Goal: Check status: Check status

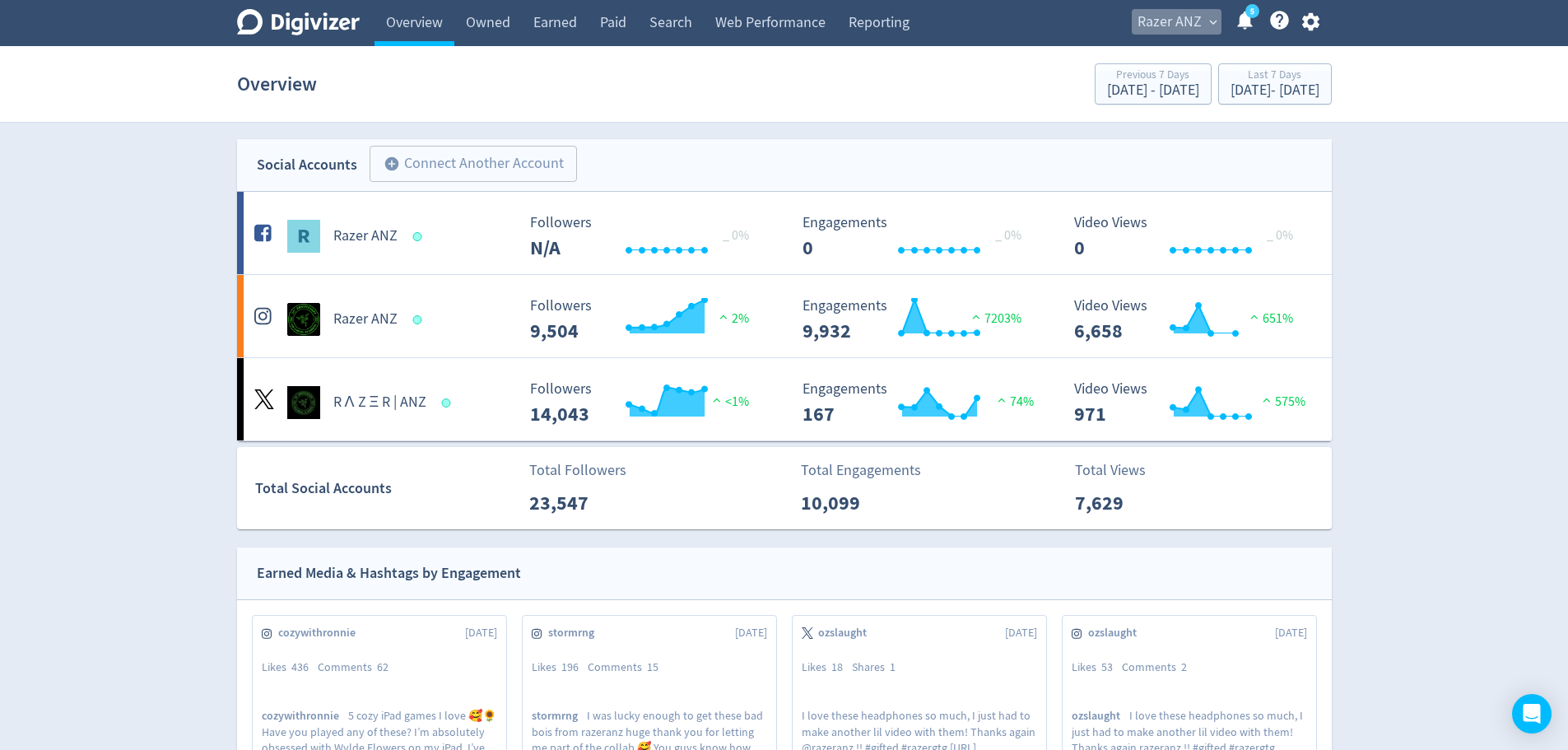
click at [1175, 11] on span "Razer ANZ" at bounding box center [1169, 23] width 64 height 26
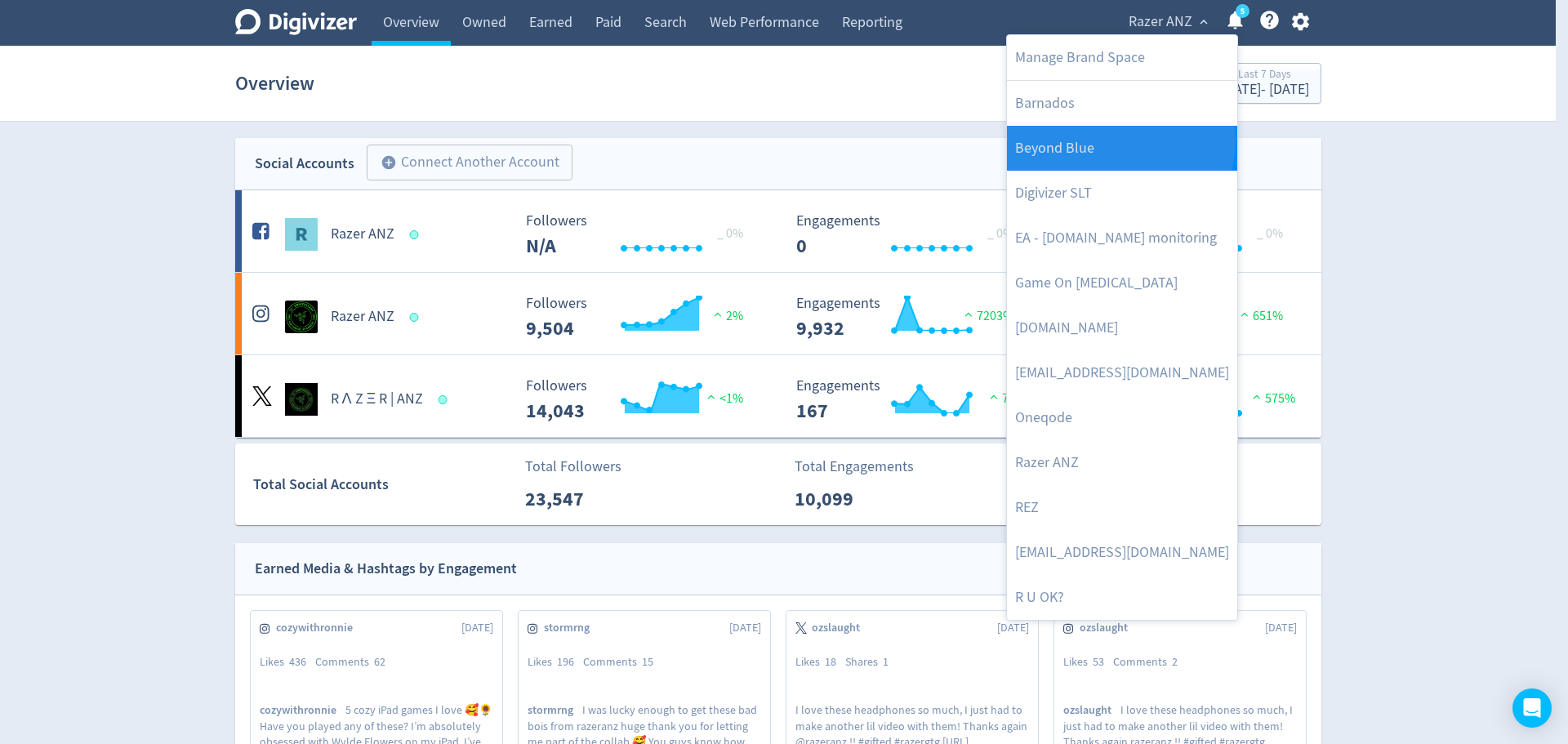
click at [1118, 140] on link "Beyond Blue" at bounding box center [1122, 148] width 231 height 45
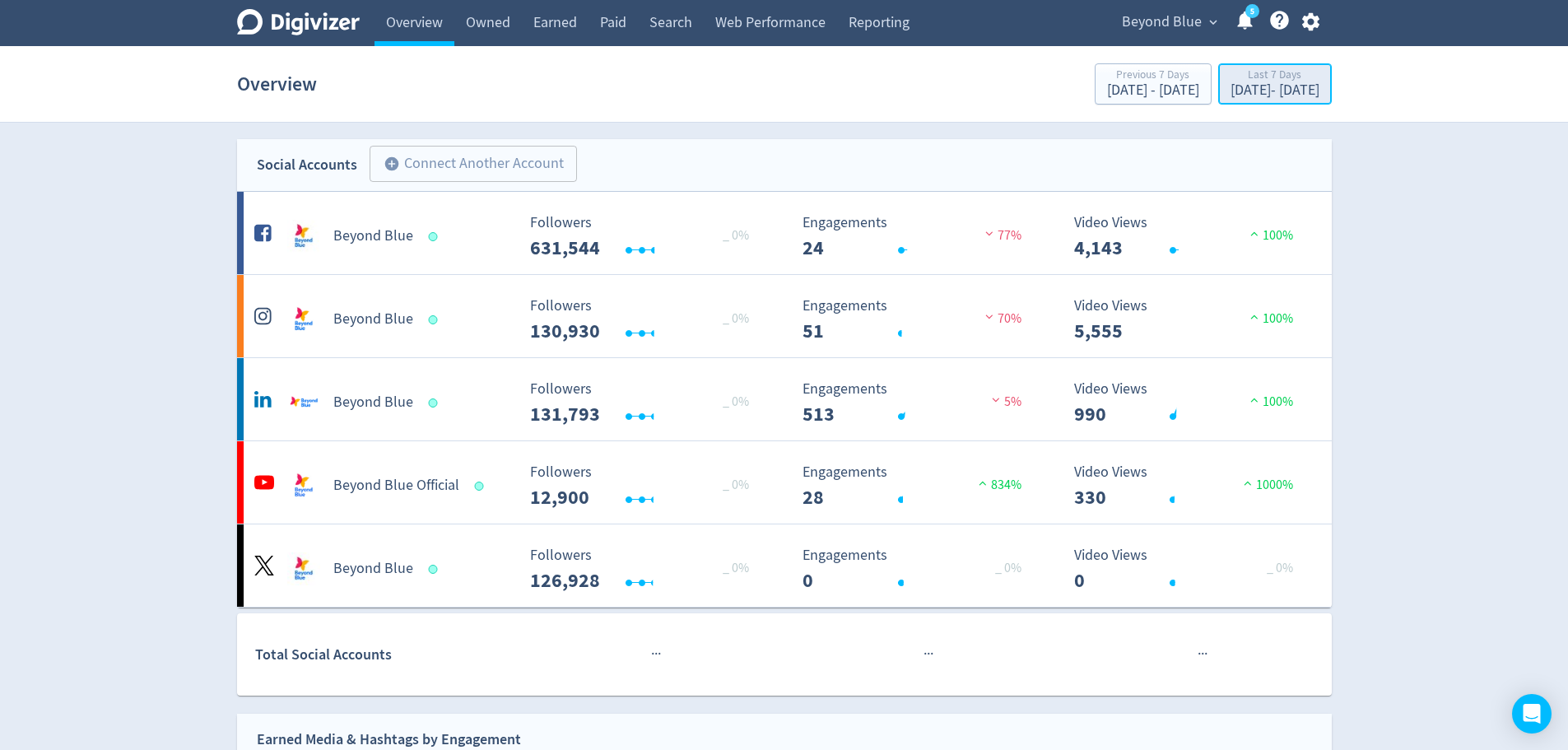
click at [1259, 88] on div "[DATE] - [DATE]" at bounding box center [1275, 90] width 88 height 15
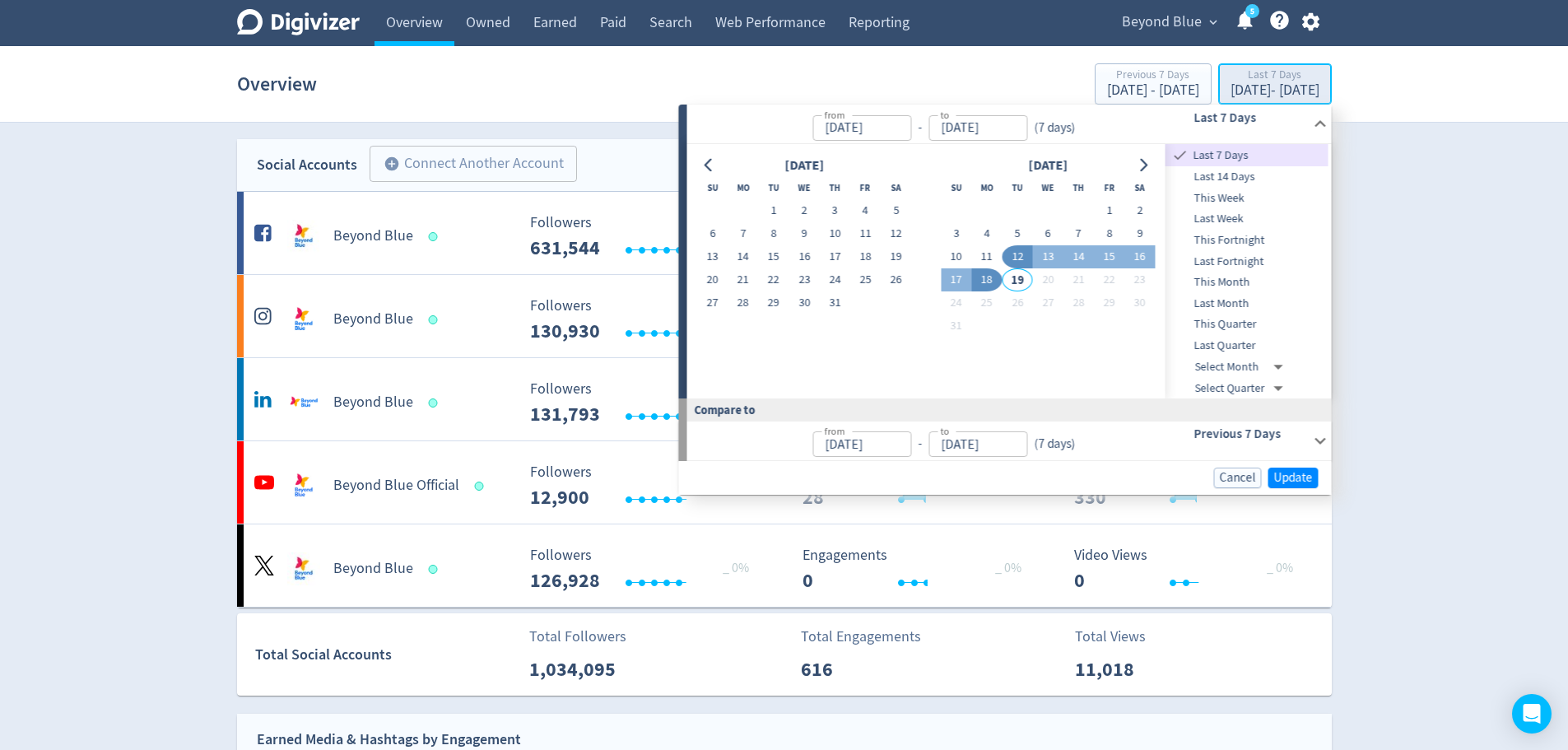
type input "[DATE]"
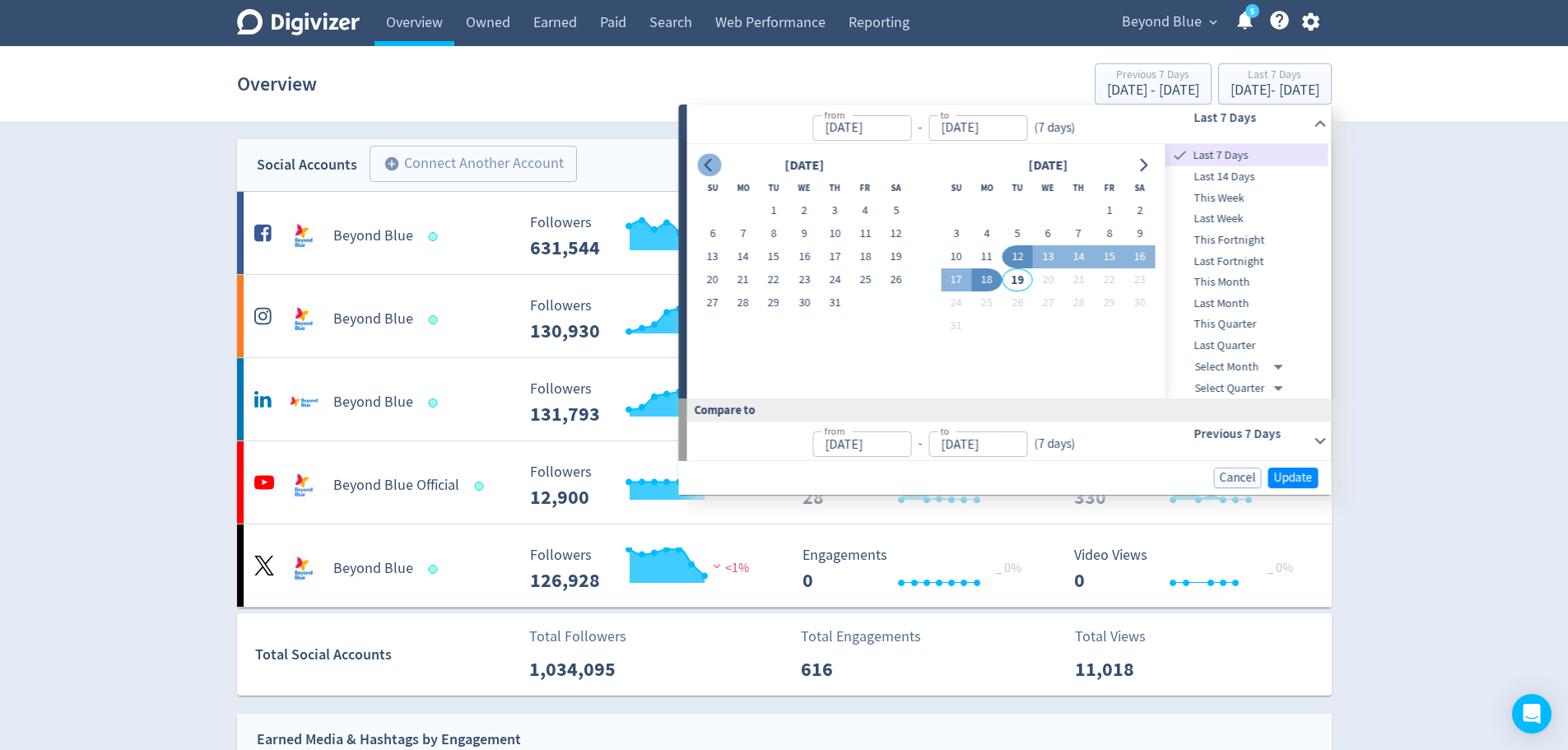
click at [712, 170] on icon "Go to previous month" at bounding box center [709, 166] width 13 height 13
click at [830, 215] on button "1" at bounding box center [834, 211] width 30 height 23
type input "[DATE]"
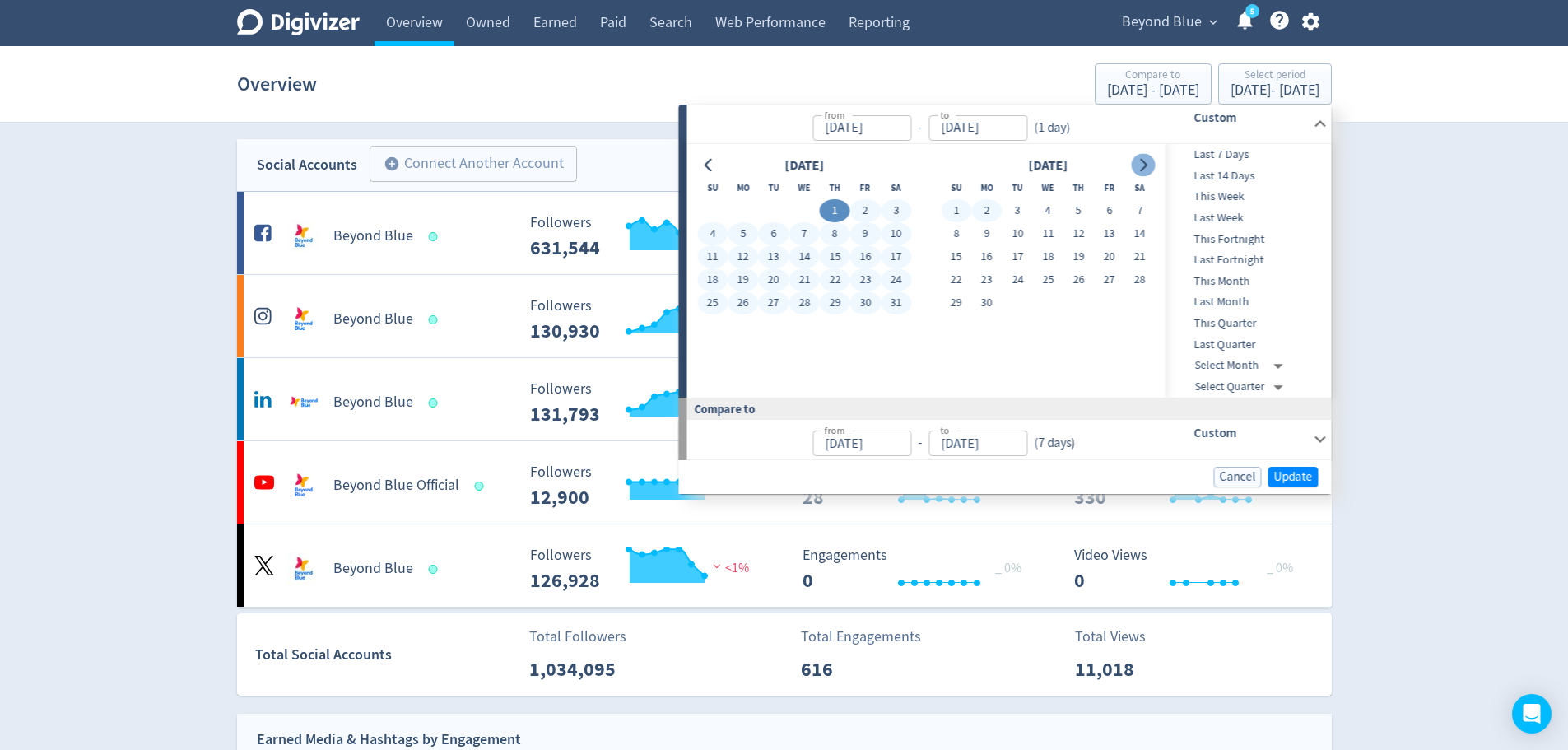
click at [1151, 167] on button "Go to next month" at bounding box center [1142, 166] width 24 height 23
click at [1141, 174] on button "Go to next month" at bounding box center [1142, 166] width 24 height 23
click at [988, 279] on button "18" at bounding box center [986, 279] width 30 height 23
type input "[DATE]"
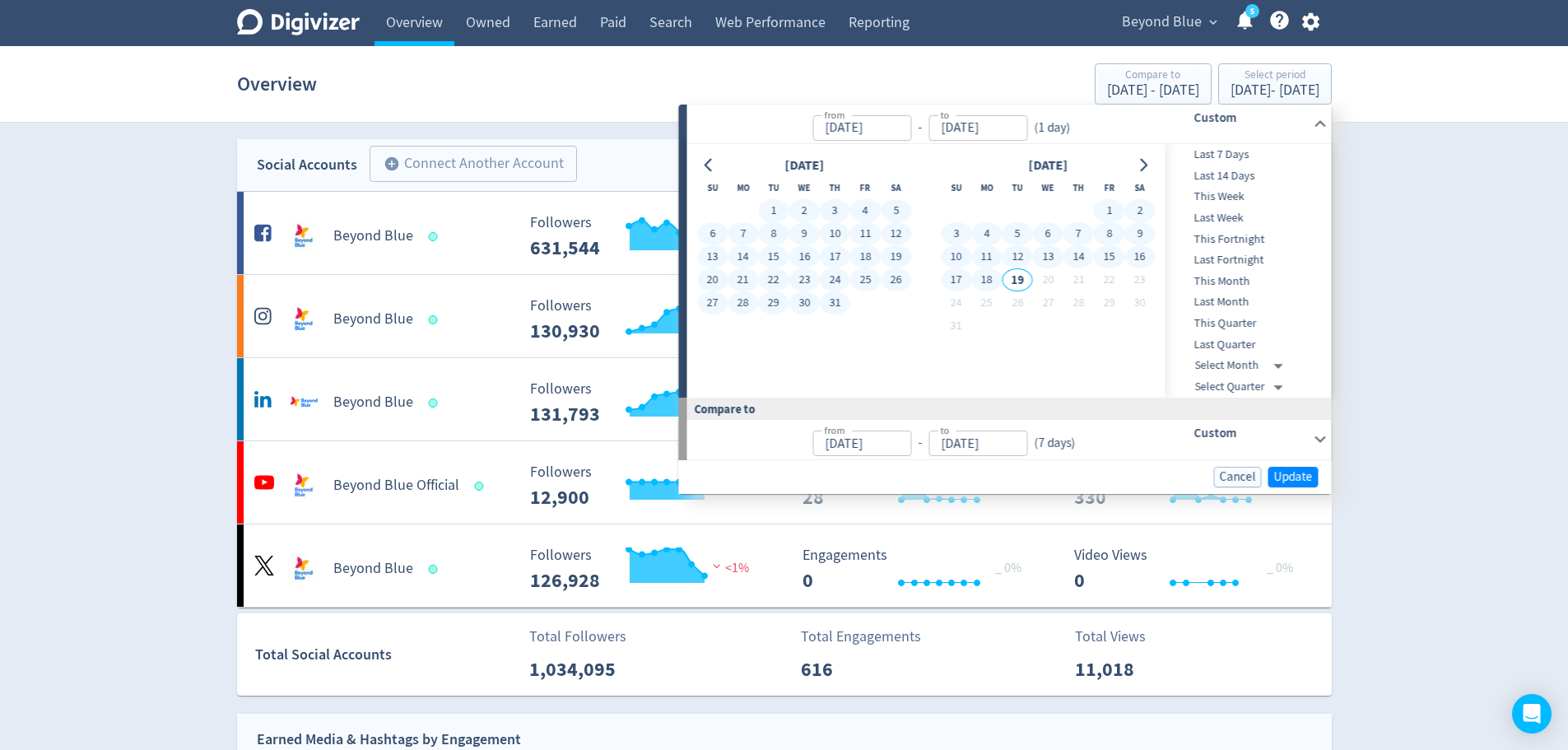
type input "[DATE]"
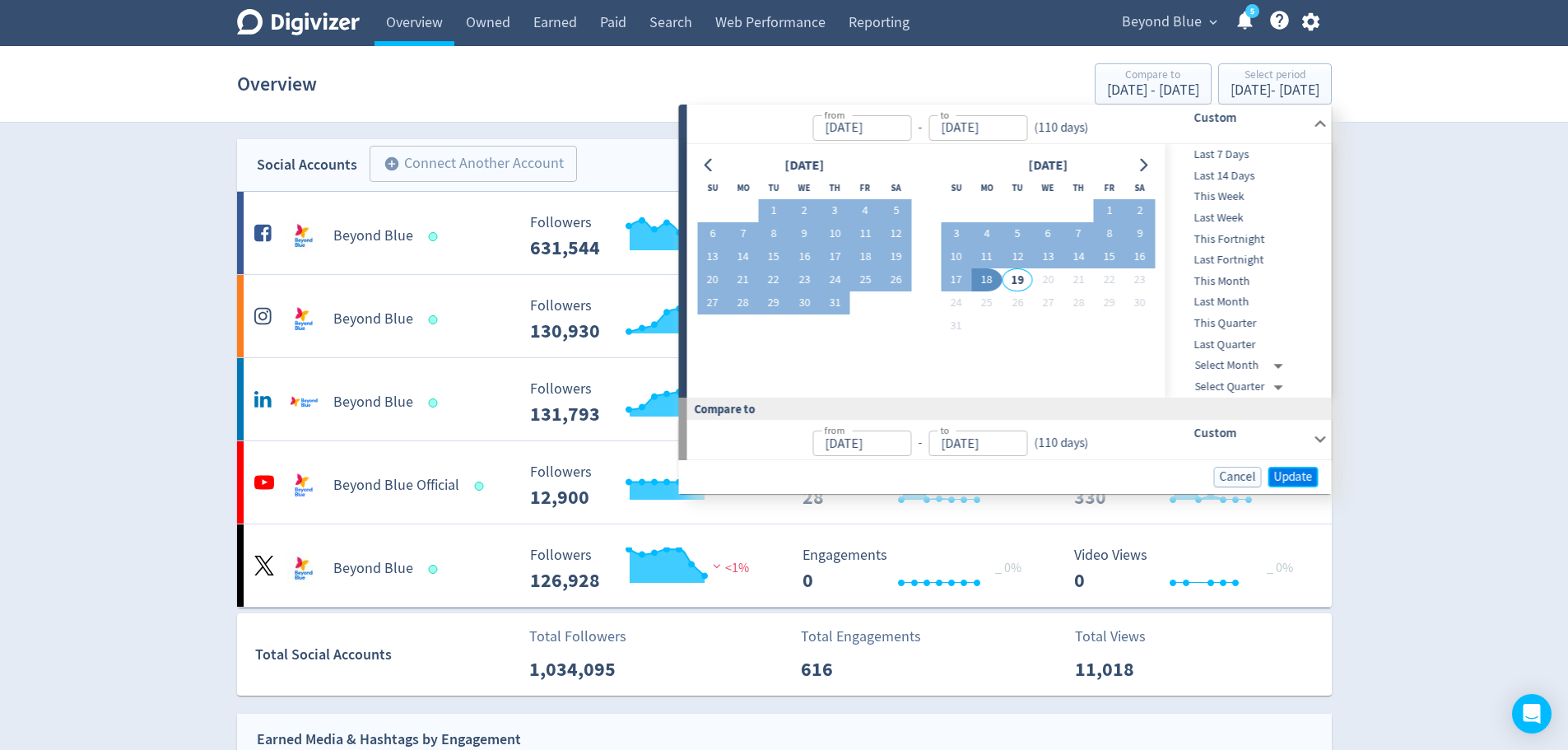
click at [1281, 473] on span "Update" at bounding box center [1292, 476] width 39 height 12
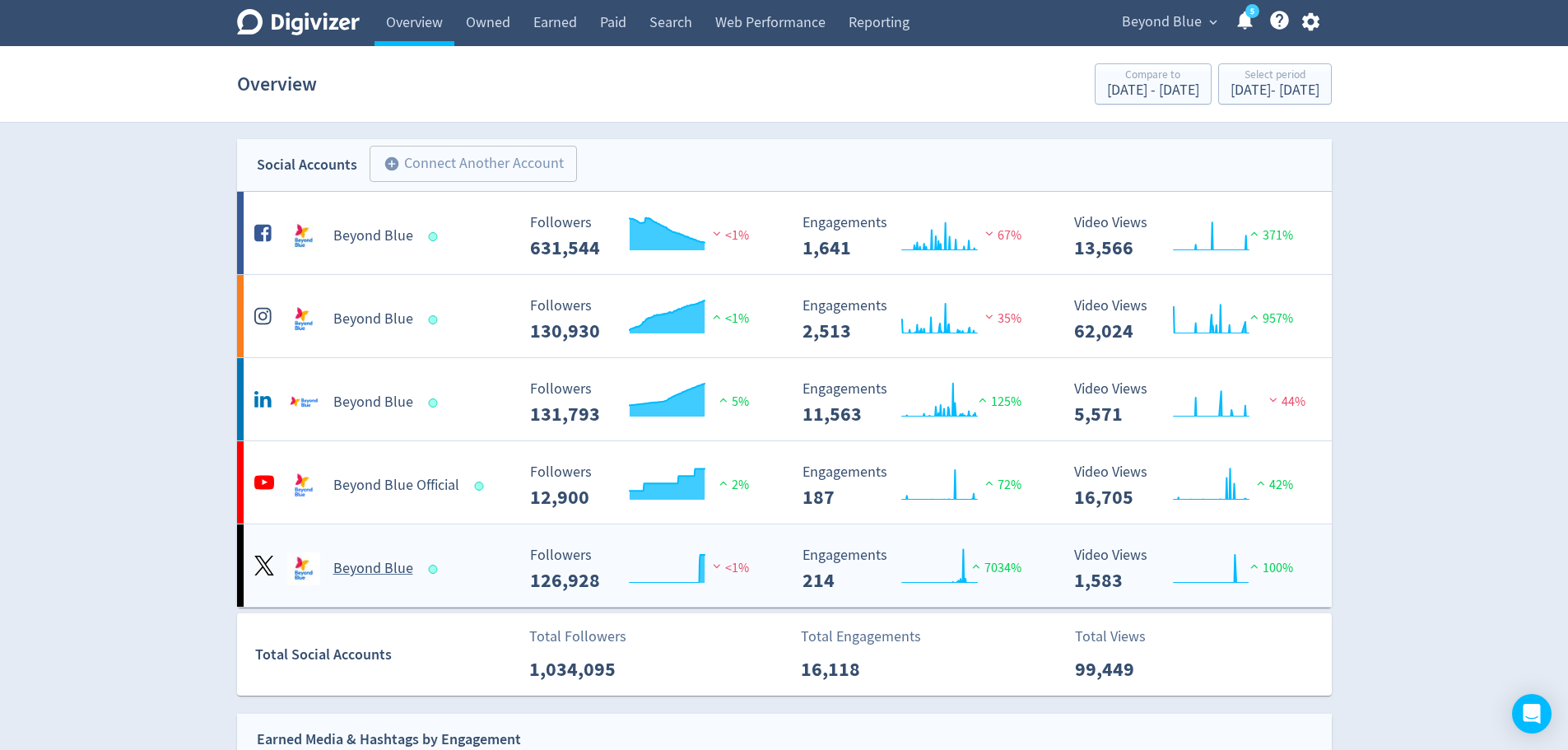
click at [772, 533] on Blue-platform3 "Beyond Blue Created with Highcharts 10.3.3 Followers 126,928 <1% Created with H…" at bounding box center [784, 565] width 1095 height 82
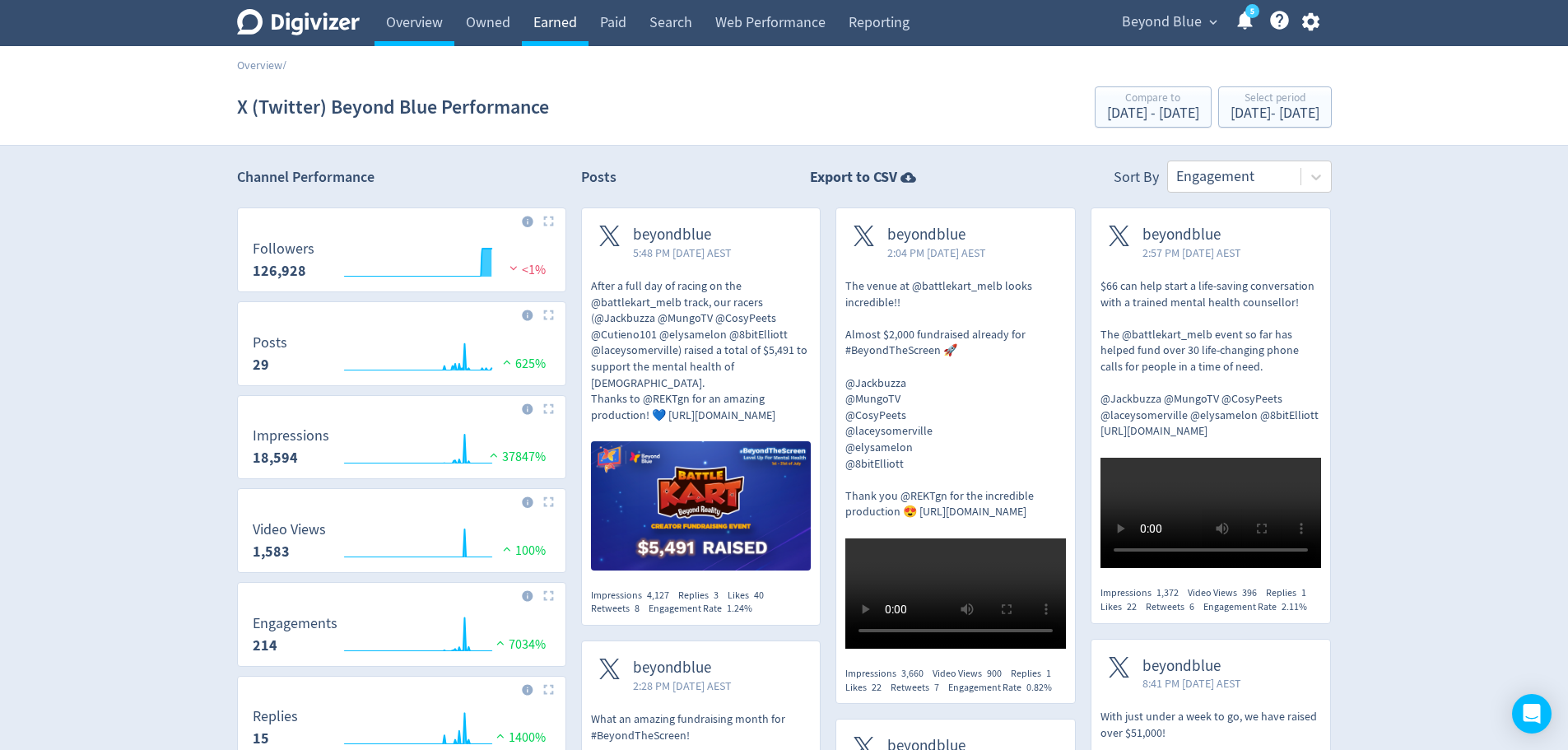
click at [564, 9] on link "Earned" at bounding box center [555, 23] width 67 height 46
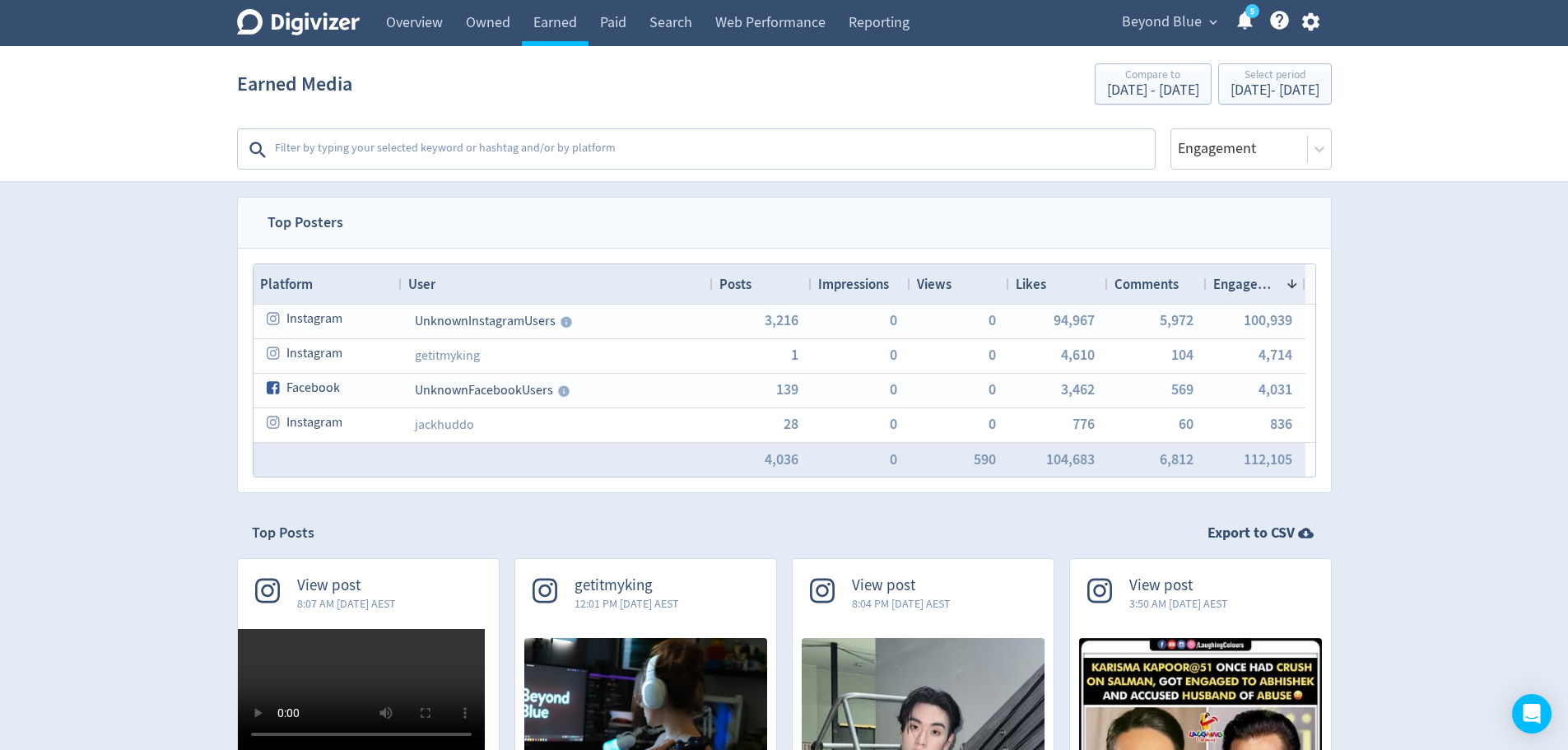
click at [746, 282] on span "Posts" at bounding box center [736, 283] width 32 height 18
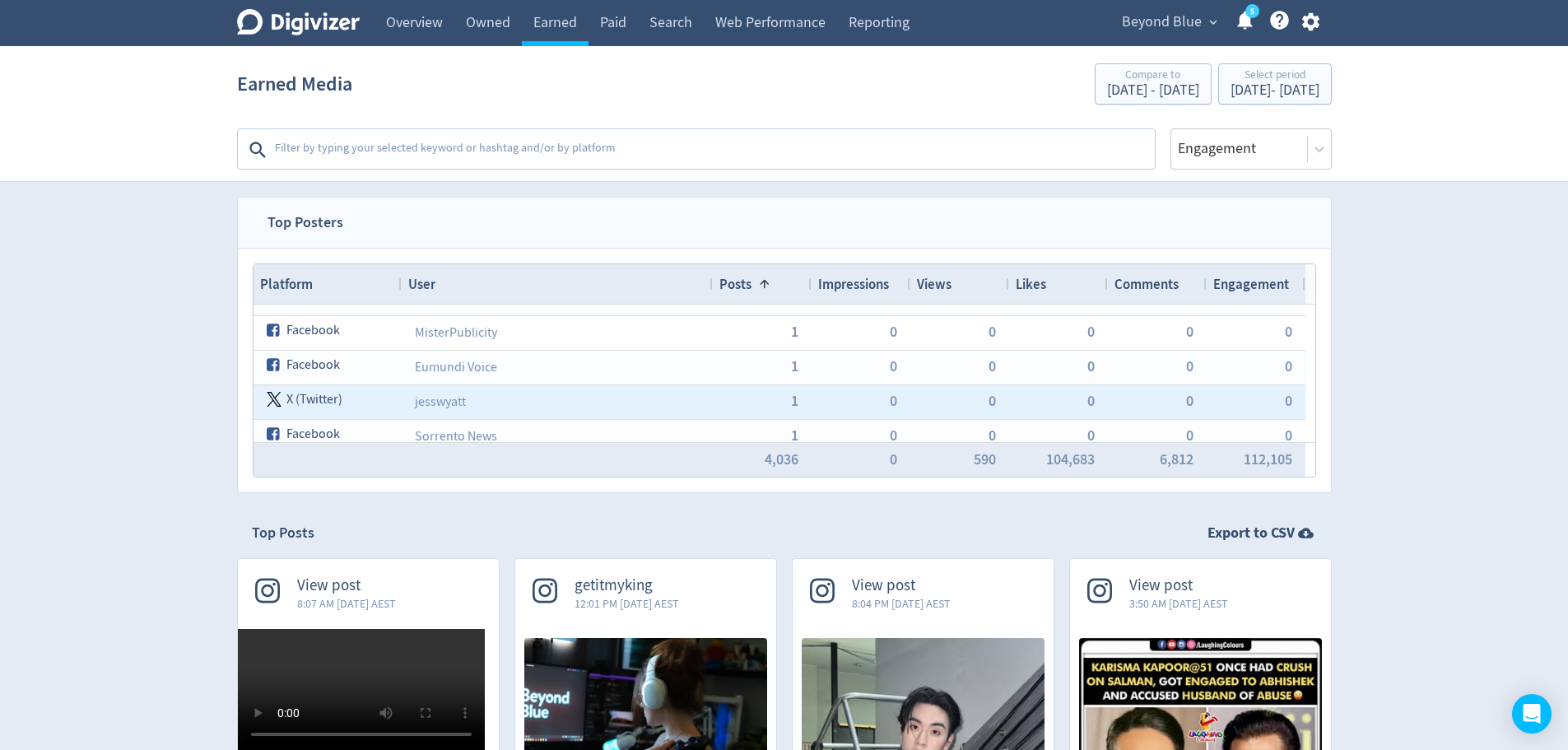
scroll to position [582, 0]
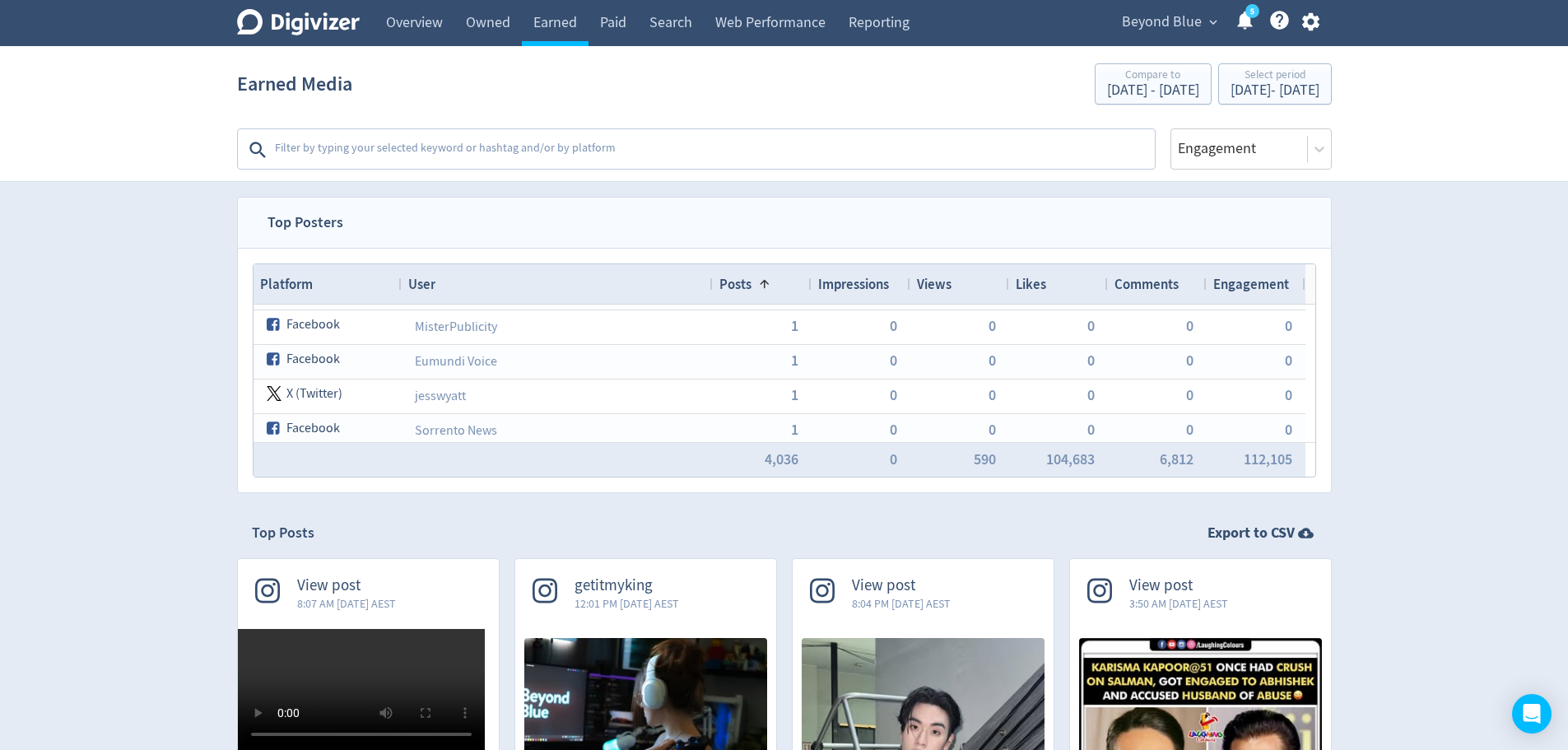
click at [745, 286] on span "Posts" at bounding box center [736, 283] width 32 height 18
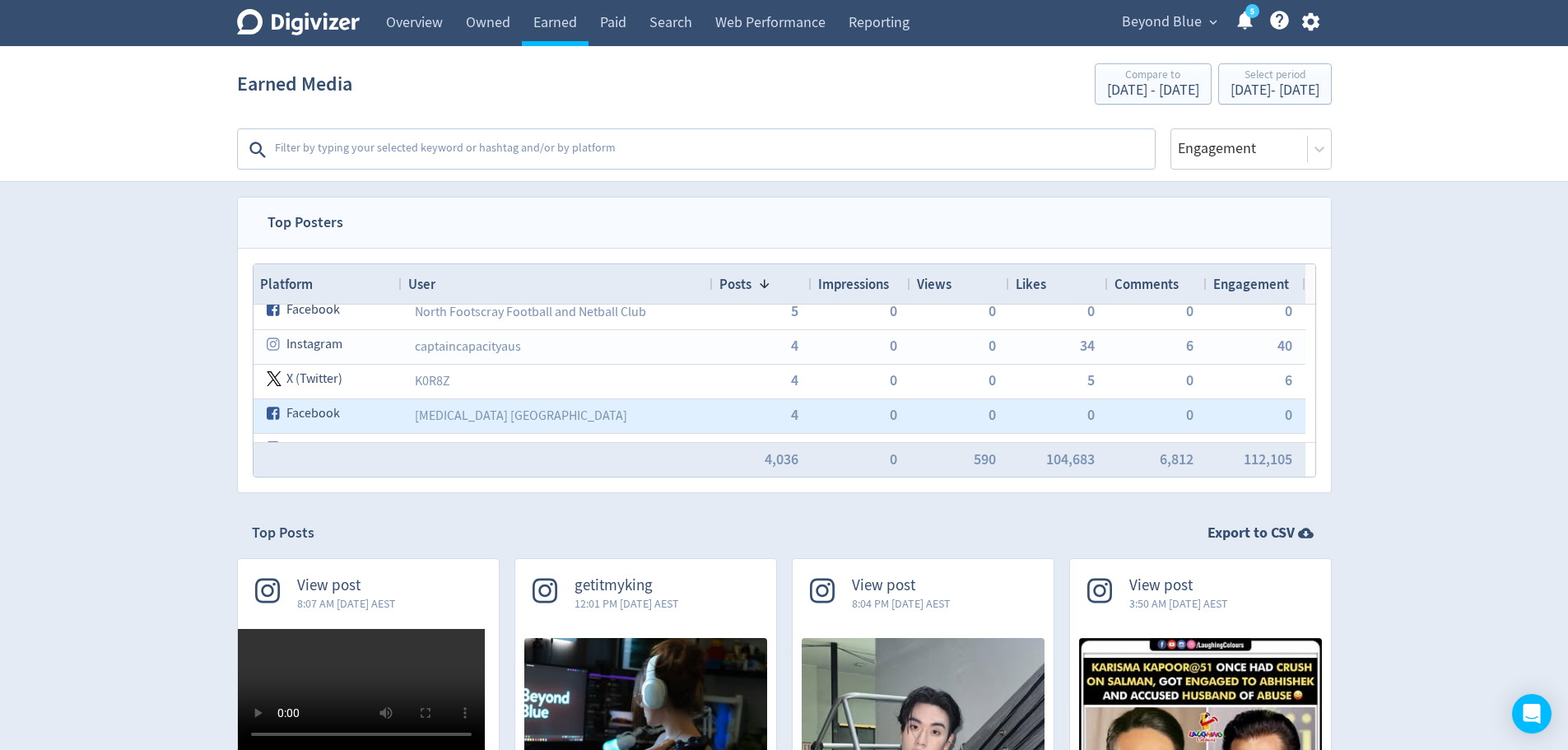
scroll to position [0, 0]
